Goal: Task Accomplishment & Management: Manage account settings

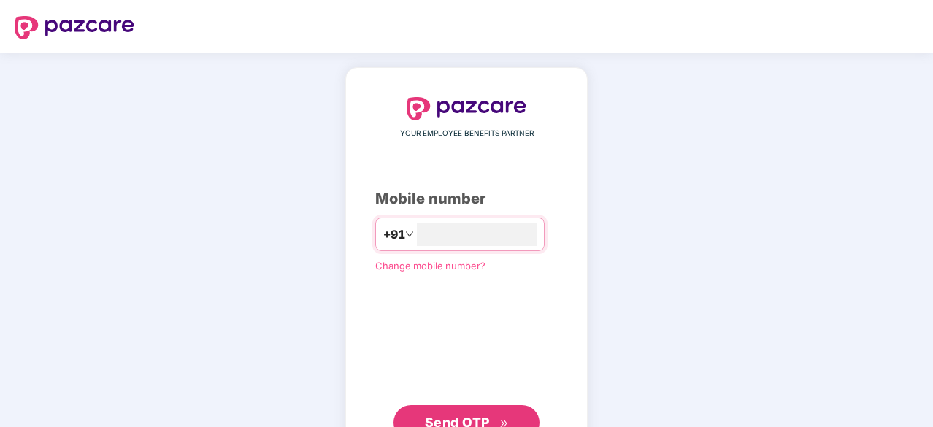
type input "**********"
click at [448, 420] on span "Send OTP" at bounding box center [457, 420] width 65 height 15
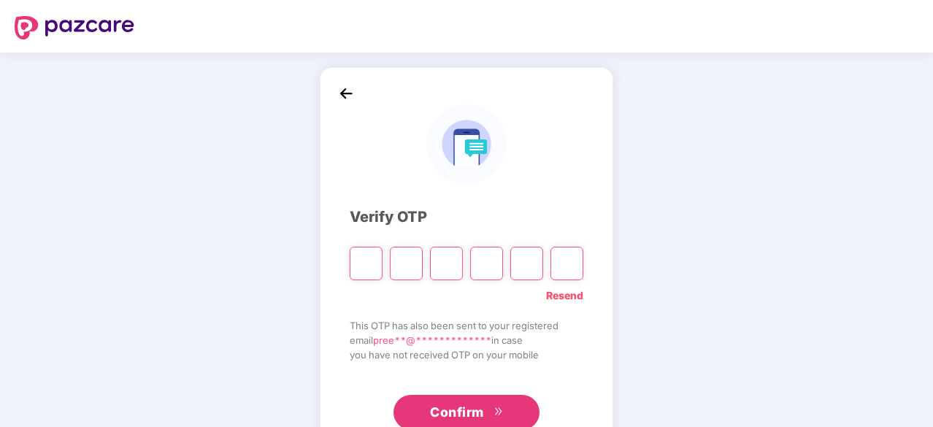
type input "*"
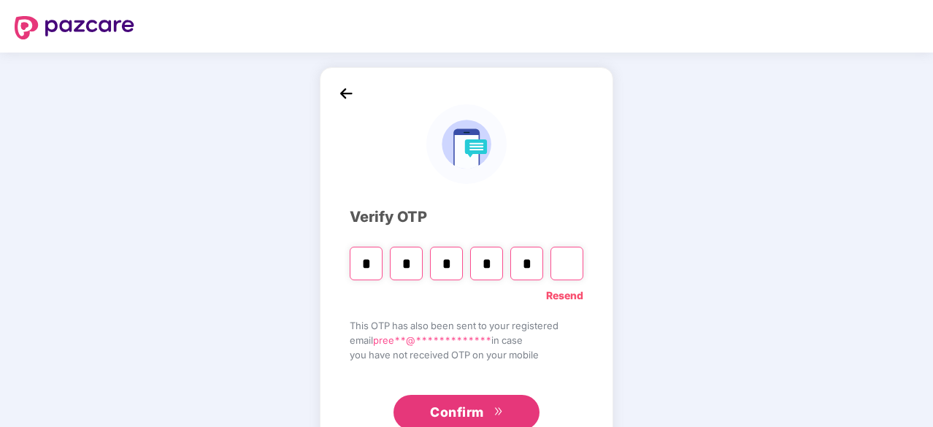
type input "*"
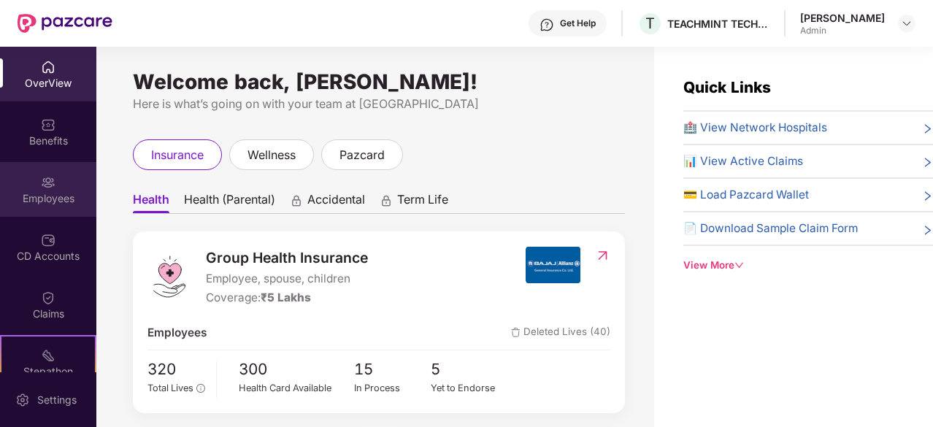
click at [41, 198] on div "Employees" at bounding box center [48, 198] width 96 height 15
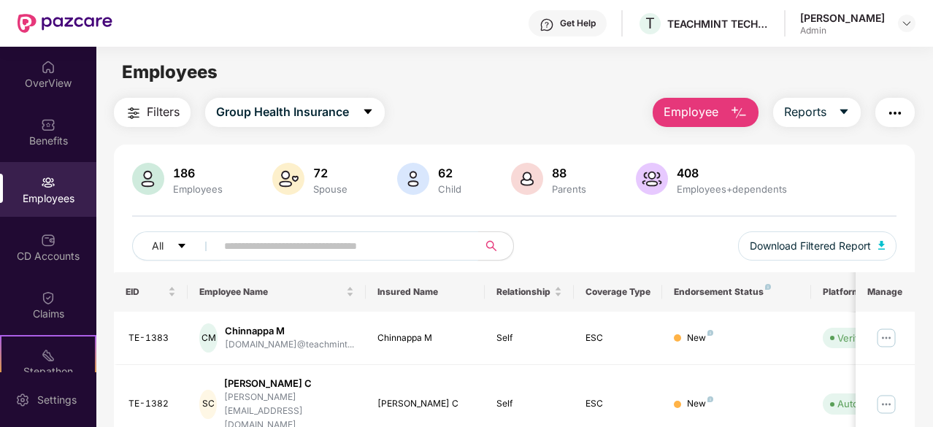
click at [286, 249] on input "text" at bounding box center [341, 246] width 234 height 22
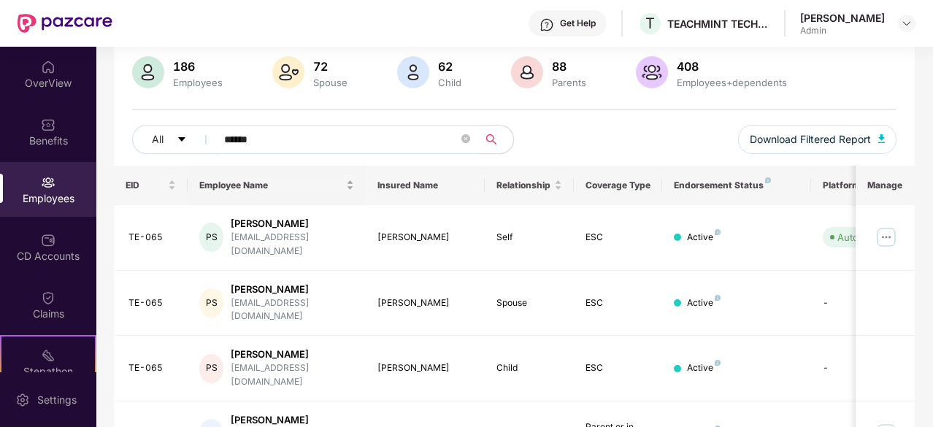
scroll to position [148, 0]
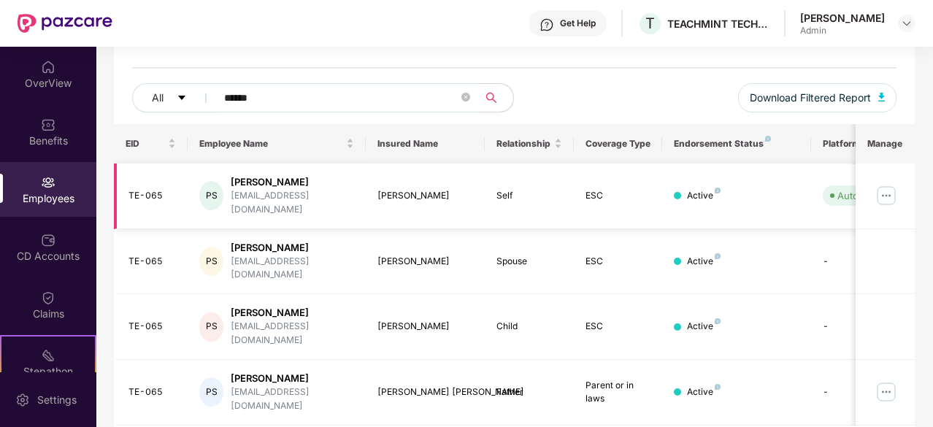
type input "******"
click at [889, 188] on img at bounding box center [886, 195] width 23 height 23
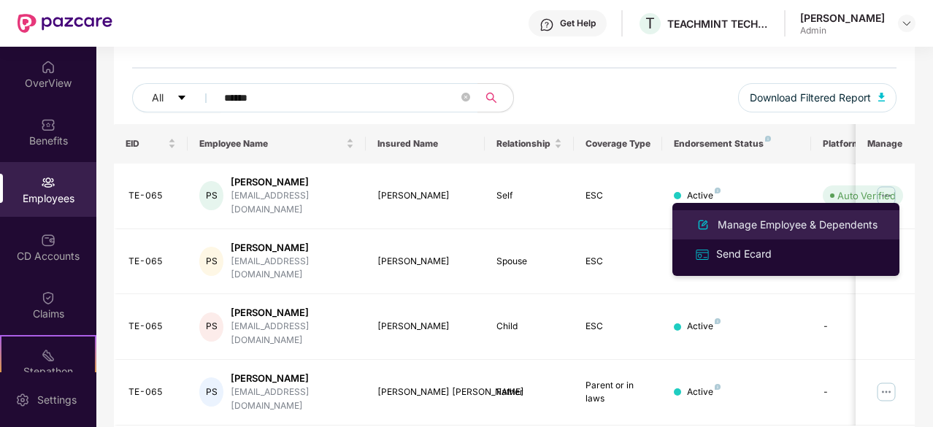
click at [761, 221] on div "Manage Employee & Dependents" at bounding box center [798, 225] width 166 height 16
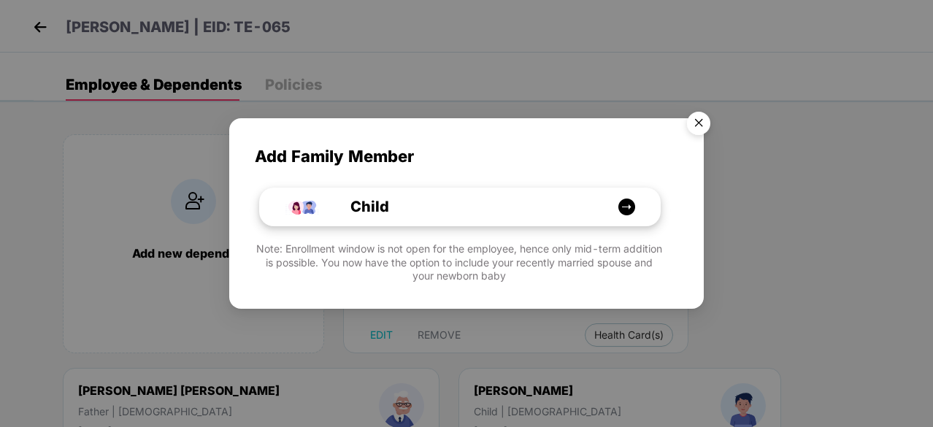
click at [622, 204] on img at bounding box center [627, 207] width 18 height 18
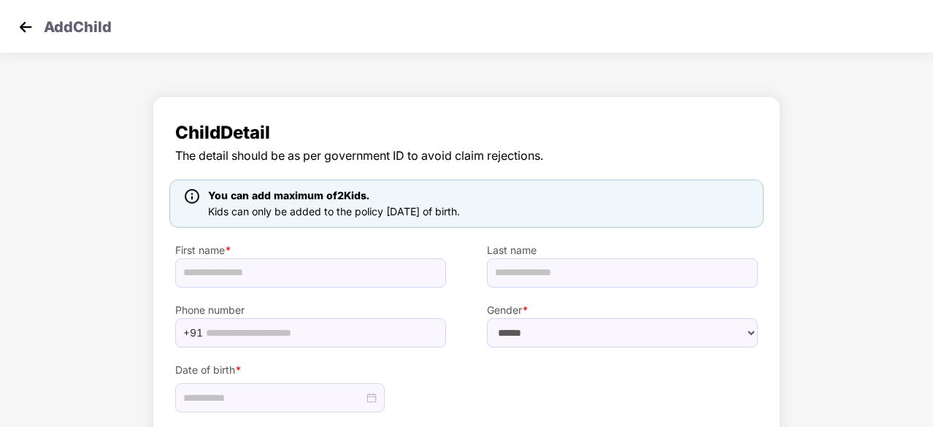
click at [29, 22] on img at bounding box center [26, 27] width 22 height 22
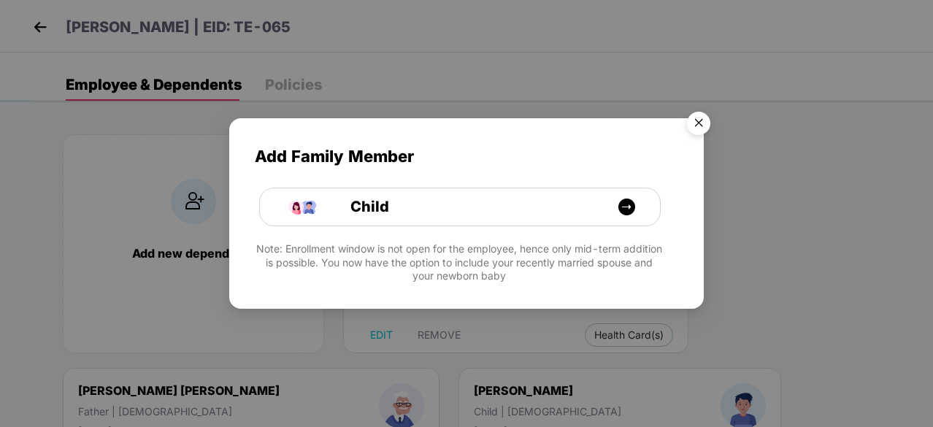
click at [704, 120] on img "Close" at bounding box center [698, 125] width 41 height 41
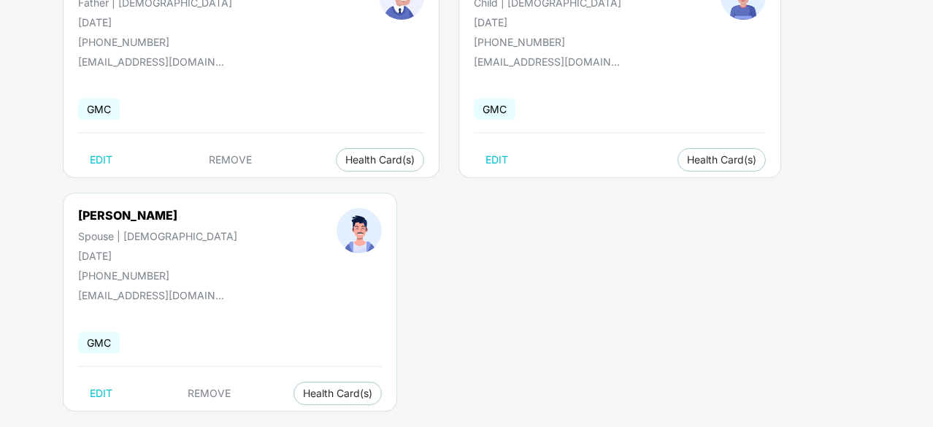
scroll to position [429, 0]
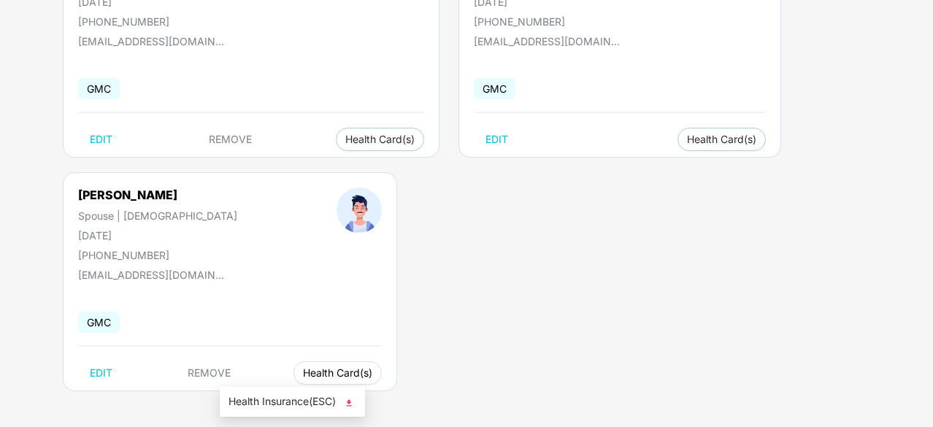
click at [303, 370] on span "Health Card(s)" at bounding box center [337, 373] width 69 height 7
click at [349, 399] on img at bounding box center [349, 403] width 15 height 15
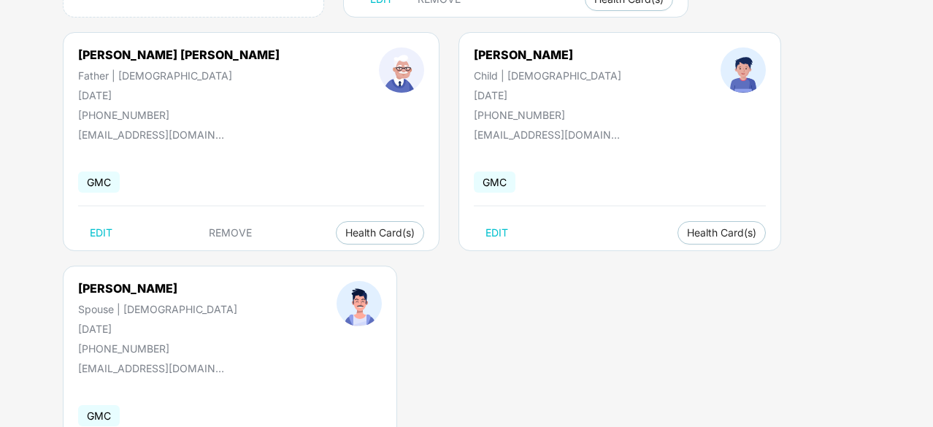
scroll to position [334, 0]
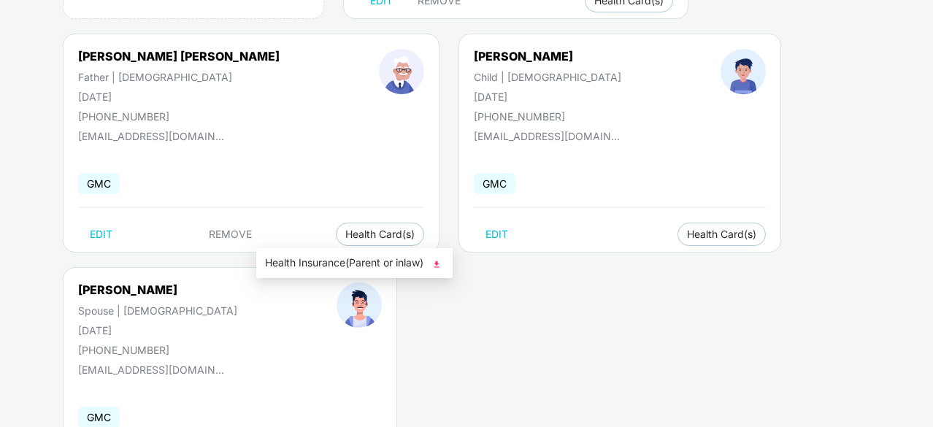
click at [441, 262] on img at bounding box center [436, 264] width 15 height 15
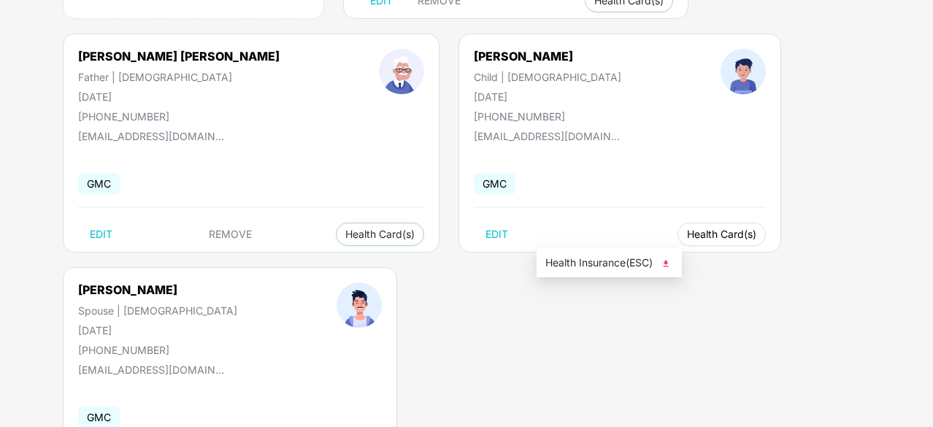
click at [687, 231] on span "Health Card(s)" at bounding box center [721, 234] width 69 height 7
click at [666, 259] on img at bounding box center [666, 264] width 15 height 15
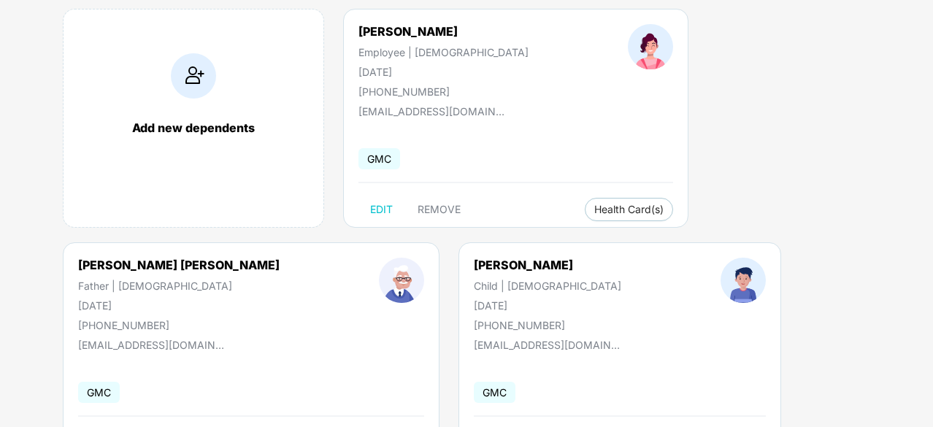
scroll to position [118, 0]
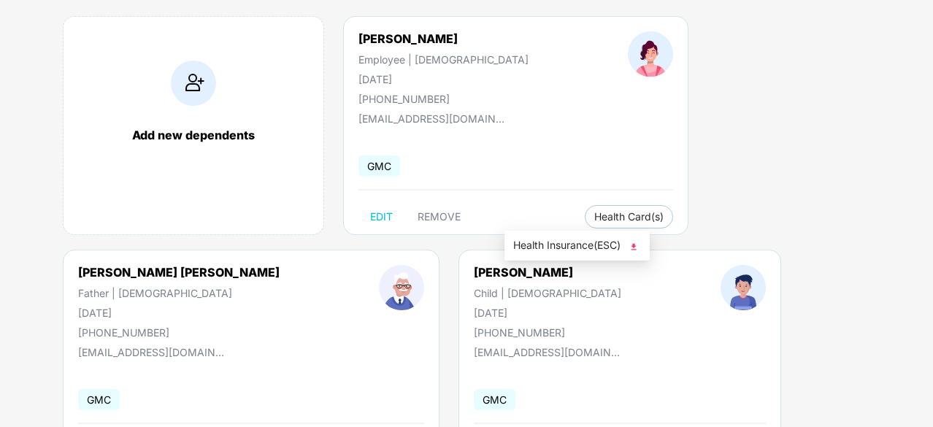
click at [637, 241] on img at bounding box center [634, 247] width 15 height 15
